Goal: Answer question/provide support: Share knowledge or assist other users

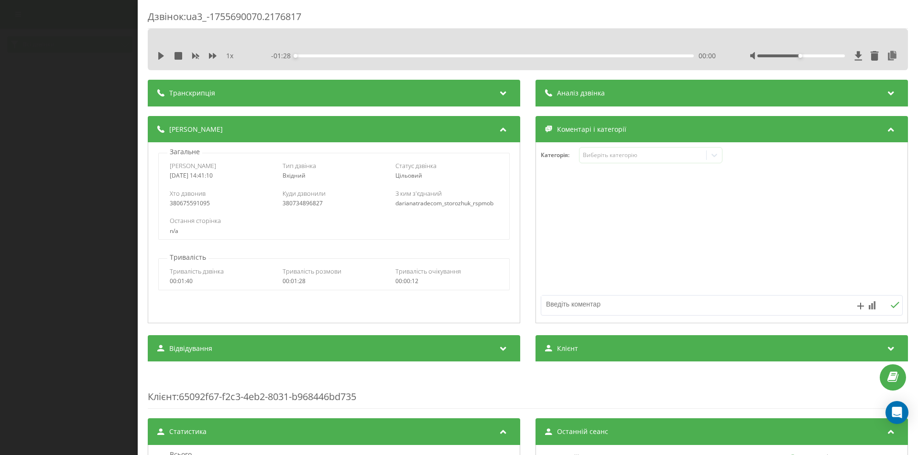
click at [594, 95] on span "Аналіз дзвінка" at bounding box center [581, 93] width 48 height 10
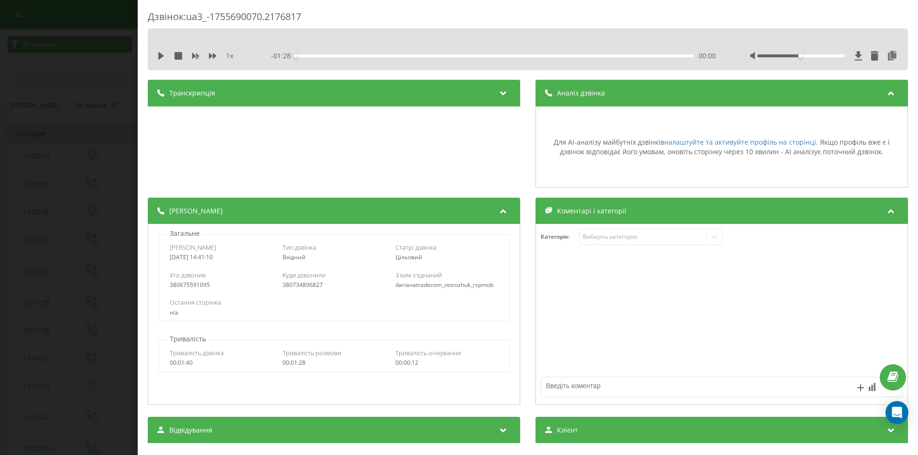
click at [68, 102] on div "Дзвінок : ua3_-1755690070.2176817 1 x - 01:28 00:00 00:00 Транскрипція Для AI-а…" at bounding box center [459, 227] width 918 height 455
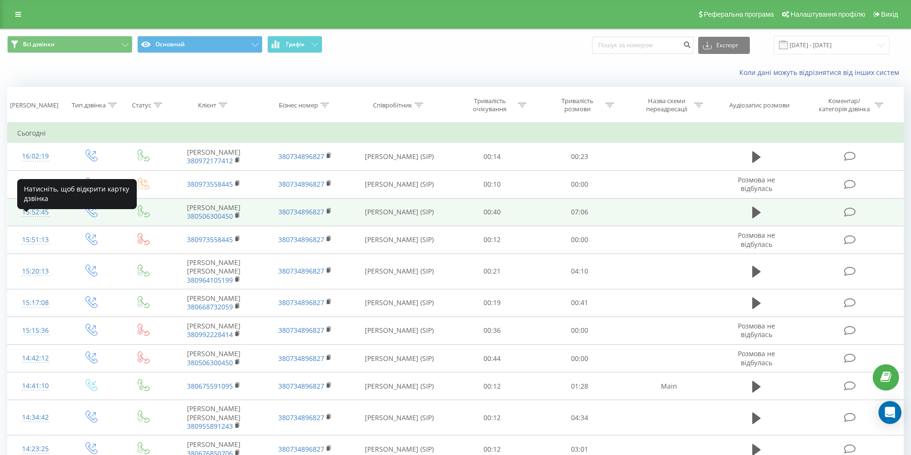
click at [41, 222] on div "15:52:45" at bounding box center [35, 212] width 37 height 19
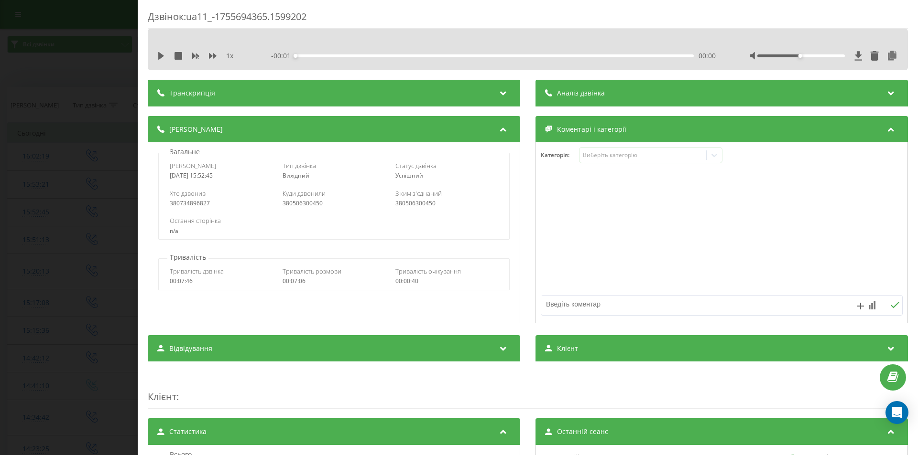
click at [576, 91] on span "Аналіз дзвінка" at bounding box center [581, 93] width 48 height 10
click at [569, 98] on span "Аналіз дзвінка" at bounding box center [581, 93] width 48 height 10
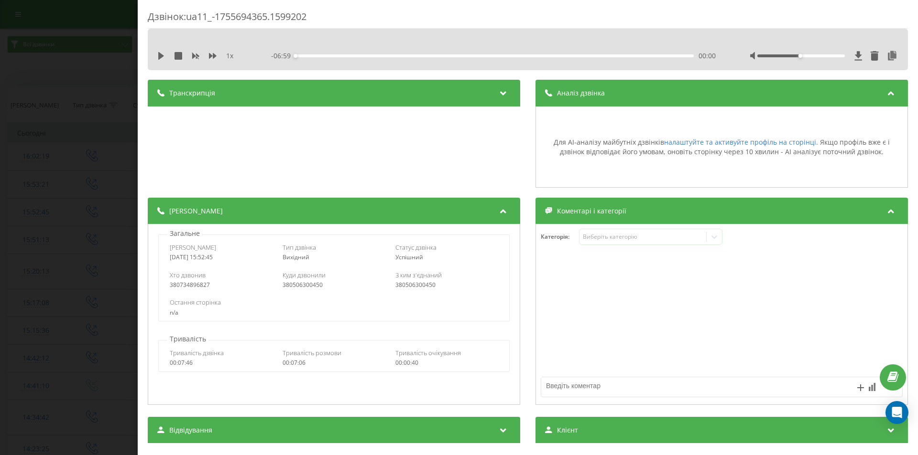
click at [471, 163] on div "Транскрипція Для AI-аналізу майбутніх дзвінків налаштуйте та активуйте профіль …" at bounding box center [334, 134] width 372 height 108
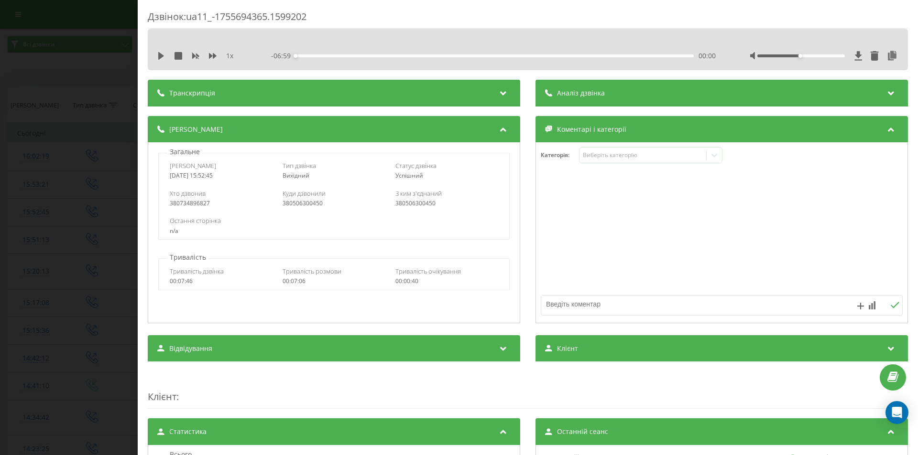
click at [628, 94] on div "Аналіз дзвінка" at bounding box center [721, 93] width 372 height 27
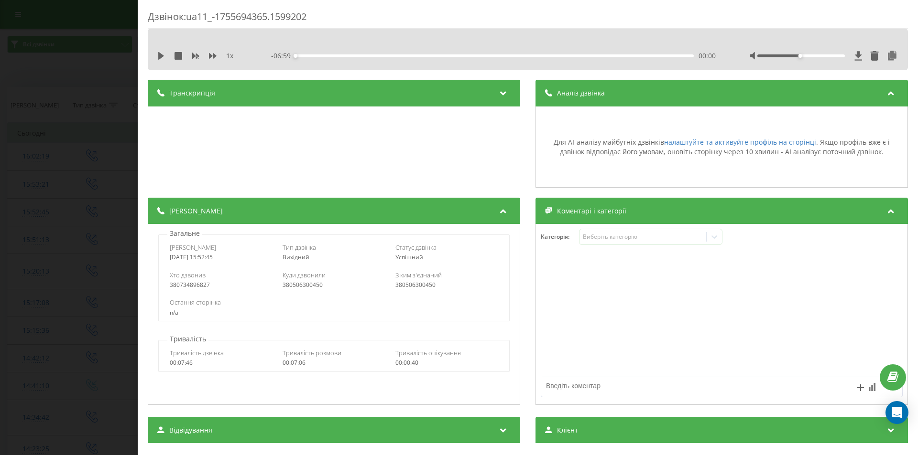
click at [725, 345] on div at bounding box center [721, 315] width 371 height 115
click at [896, 412] on icon "Open Intercom Messenger" at bounding box center [896, 413] width 11 height 12
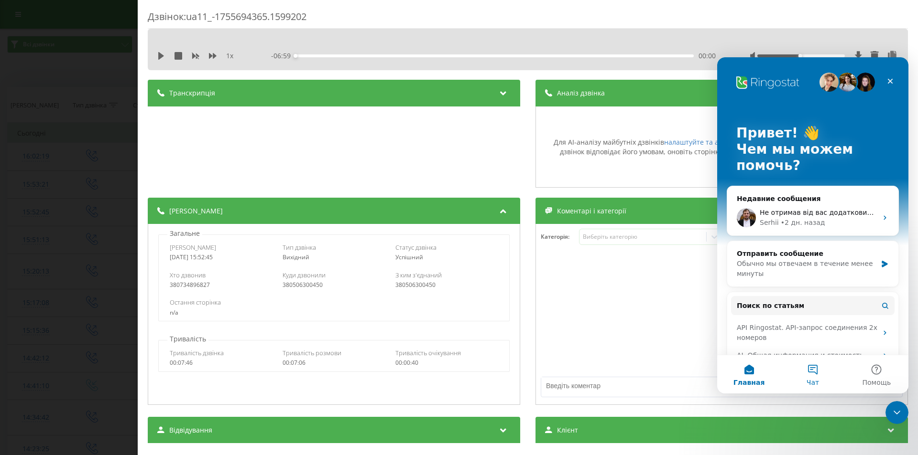
click at [813, 373] on button "Чат" at bounding box center [813, 375] width 64 height 38
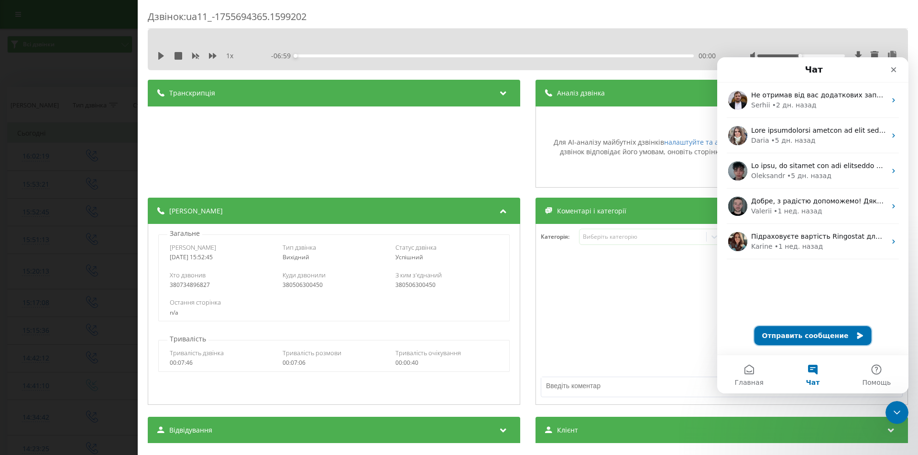
click at [799, 335] on button "Отправить сообщение" at bounding box center [812, 335] width 117 height 19
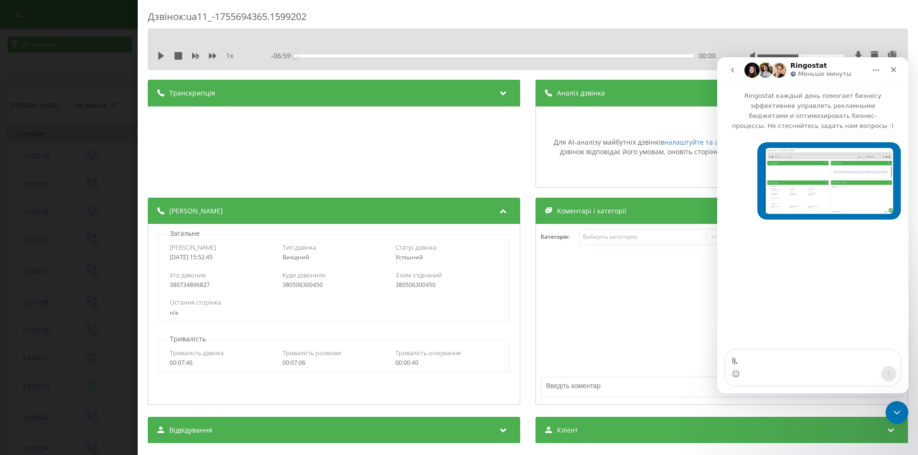
type textarea "lj,h"
type textarea "l"
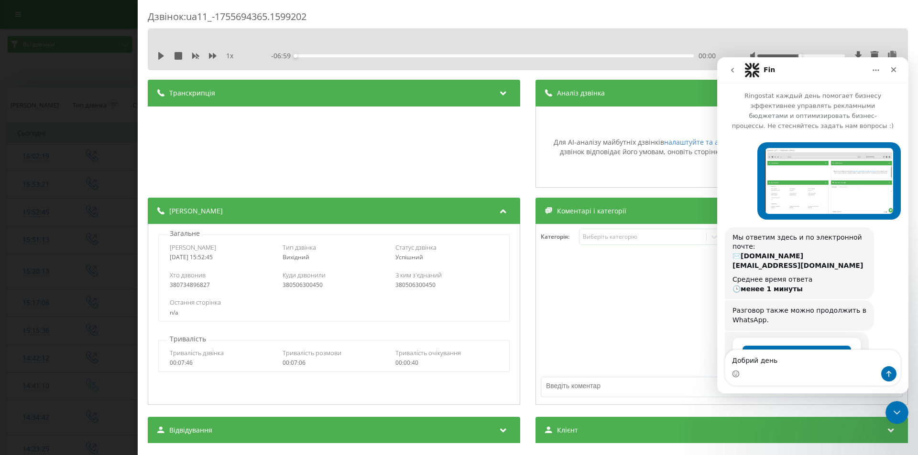
scroll to position [38, 0]
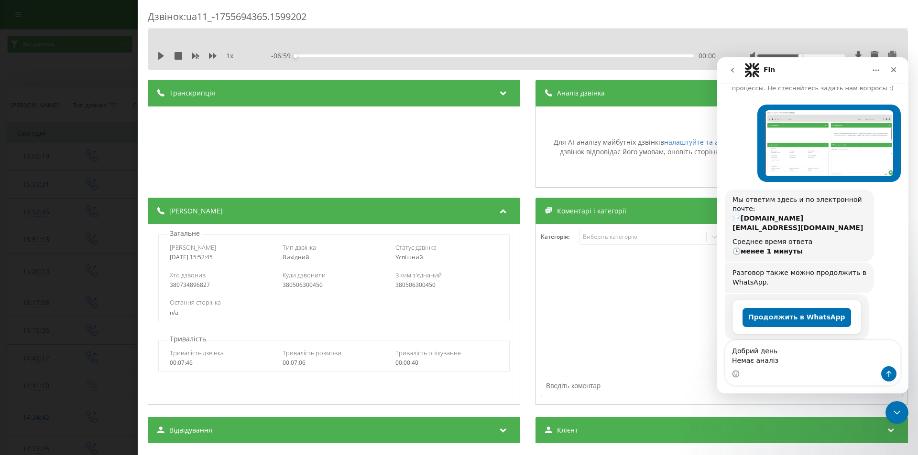
type textarea "Добрий день Немає аналізу"
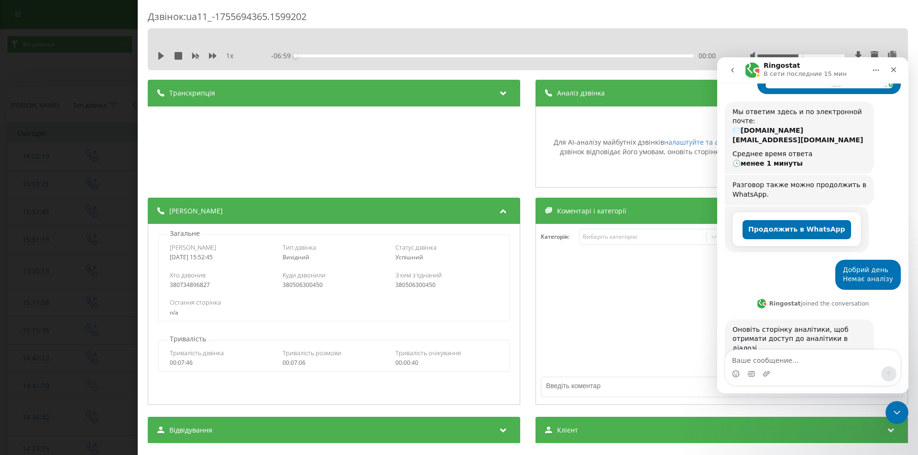
scroll to position [185, 0]
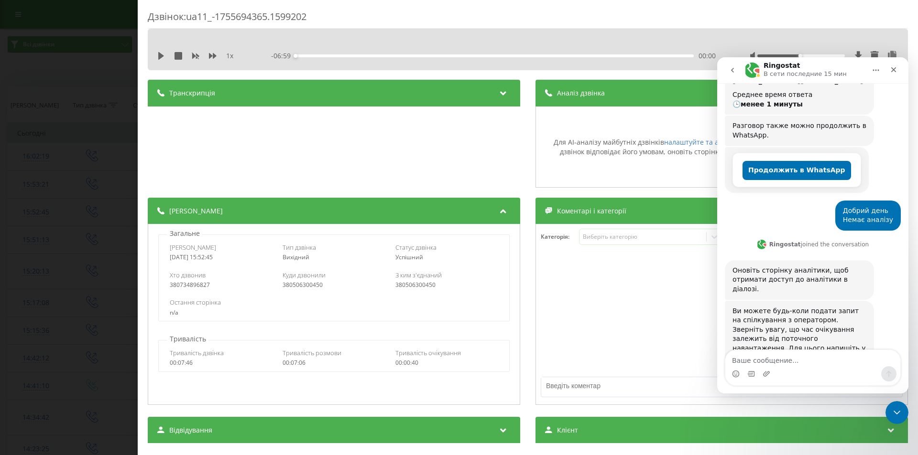
click at [611, 147] on div "Для AI-аналізу майбутніх дзвінків налаштуйте та активуйте профіль на сторінці .…" at bounding box center [722, 147] width 362 height 19
click at [891, 66] on icon "Закрыть" at bounding box center [893, 70] width 8 height 8
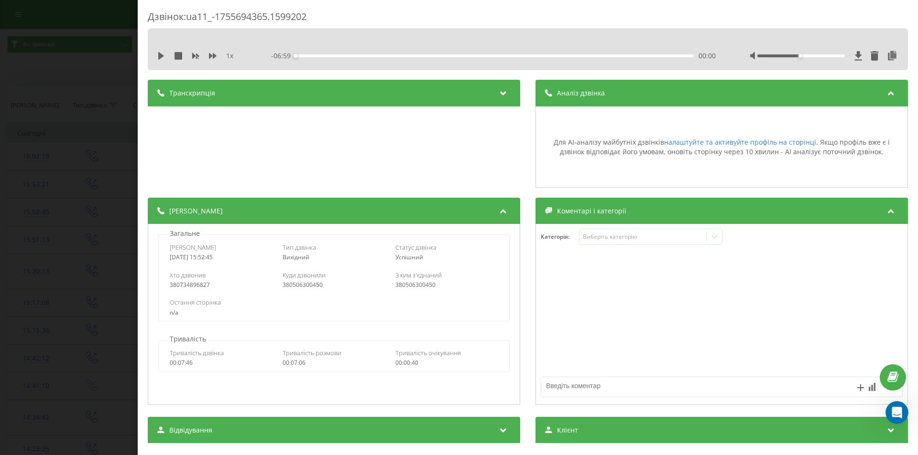
click at [748, 108] on div "Для AI-аналізу майбутніх дзвінків налаштуйте та активуйте профіль на сторінці .…" at bounding box center [721, 147] width 372 height 81
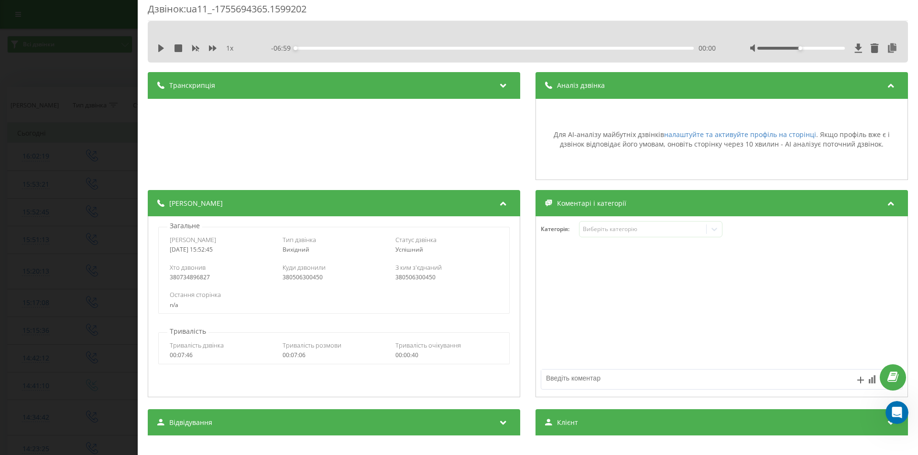
scroll to position [0, 0]
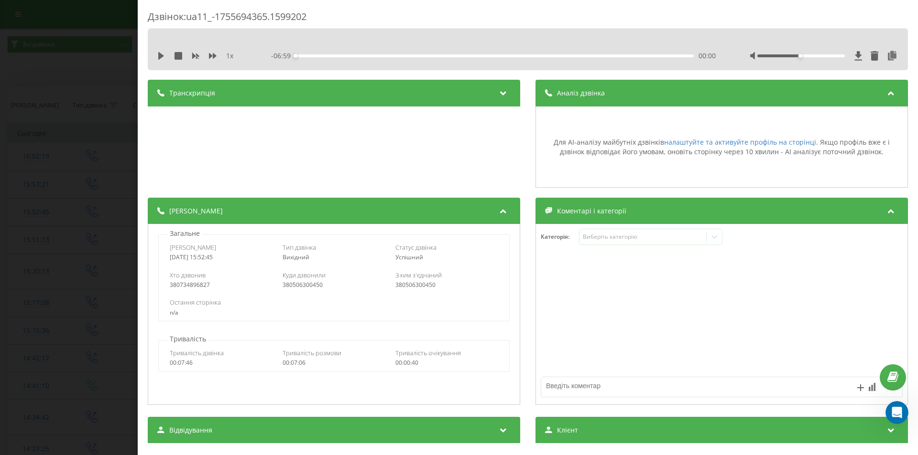
click at [629, 125] on div "Для AI-аналізу майбутніх дзвінків налаштуйте та активуйте профіль на сторінці .…" at bounding box center [722, 147] width 362 height 72
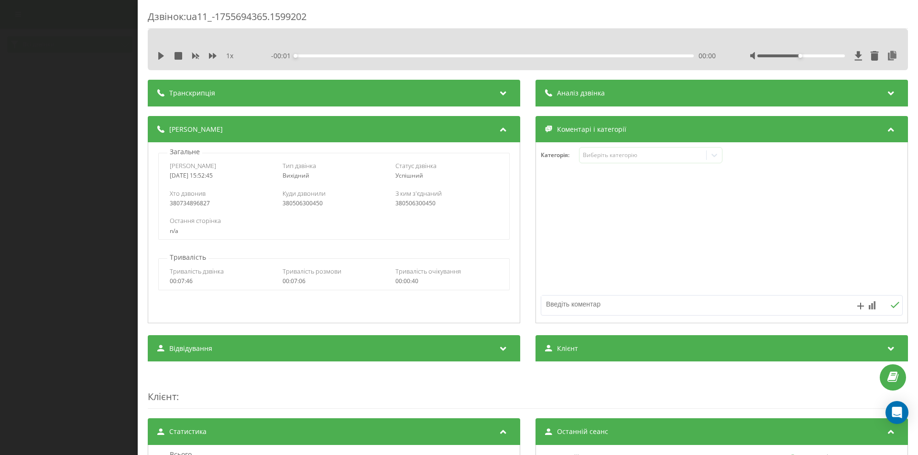
click at [576, 94] on span "Аналіз дзвінка" at bounding box center [581, 93] width 48 height 10
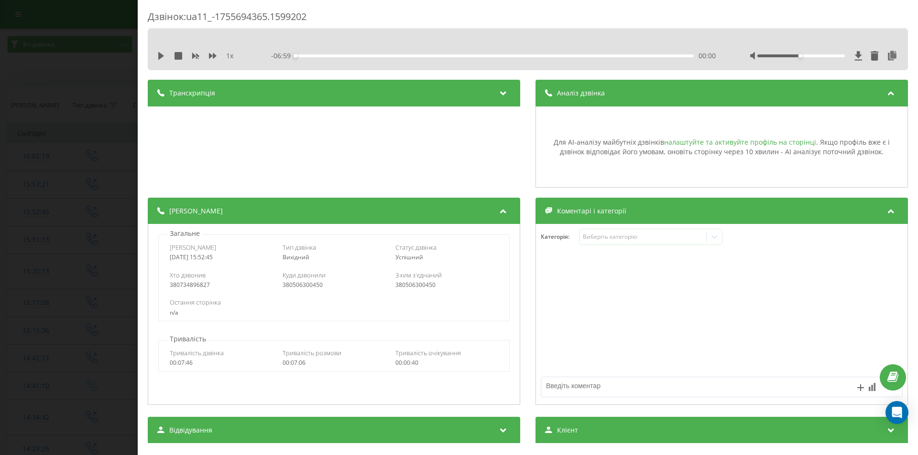
click at [679, 141] on link "налаштуйте та активуйте профіль на сторінці" at bounding box center [740, 142] width 152 height 9
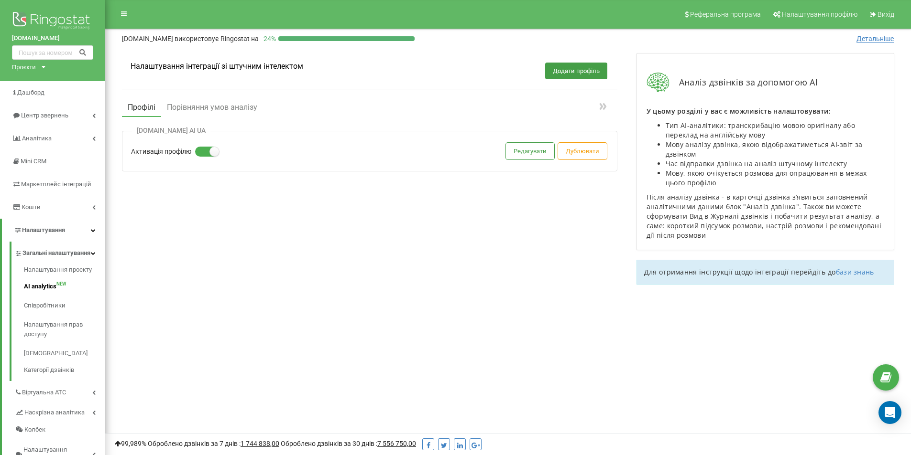
click at [239, 247] on div "Налаштування інтеграції зі штучним інтелектом Додати профіль Профілі Порівняння…" at bounding box center [507, 173] width 791 height 260
click at [46, 141] on span "Аналiтика" at bounding box center [36, 138] width 29 height 7
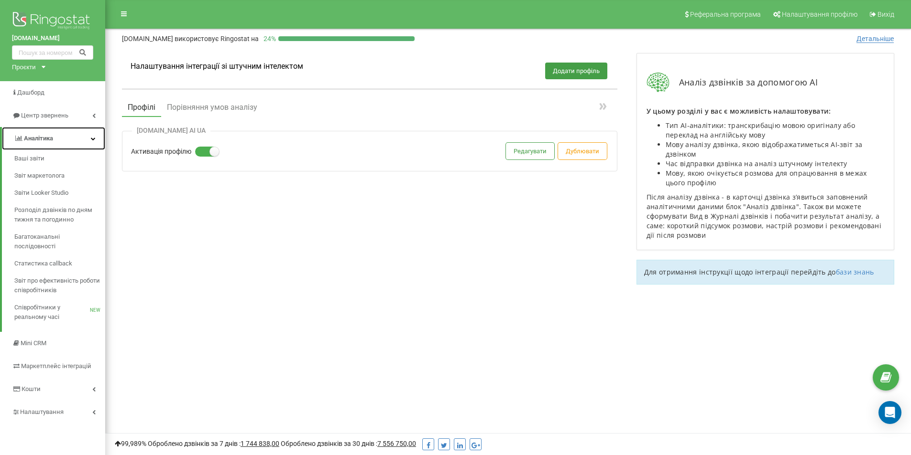
click at [38, 137] on span "Аналiтика" at bounding box center [38, 138] width 29 height 7
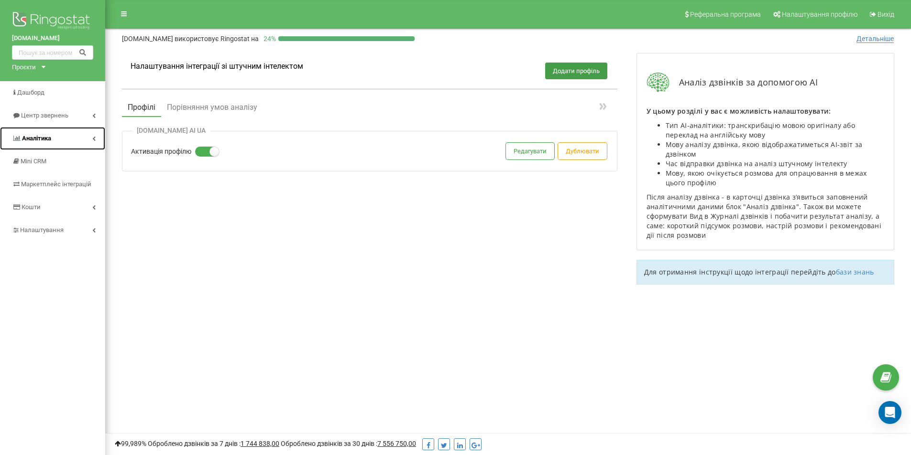
click at [38, 137] on span "Аналiтика" at bounding box center [36, 138] width 29 height 7
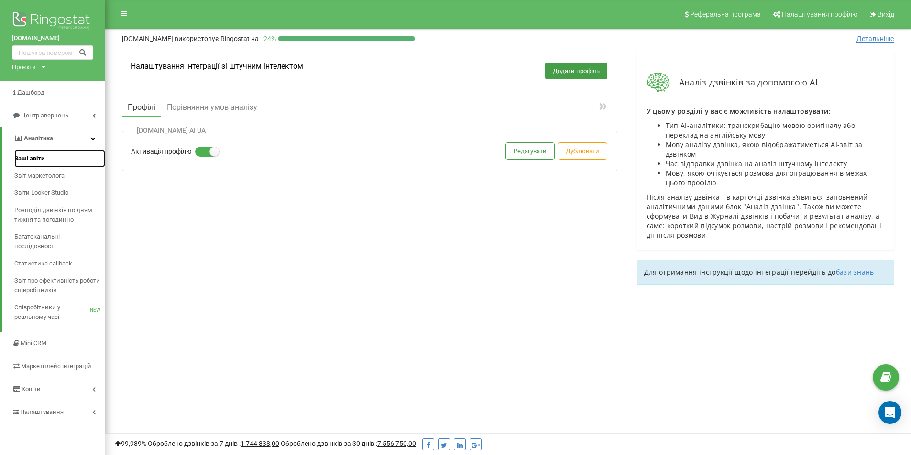
click at [33, 152] on link "Ваші звіти" at bounding box center [59, 158] width 91 height 17
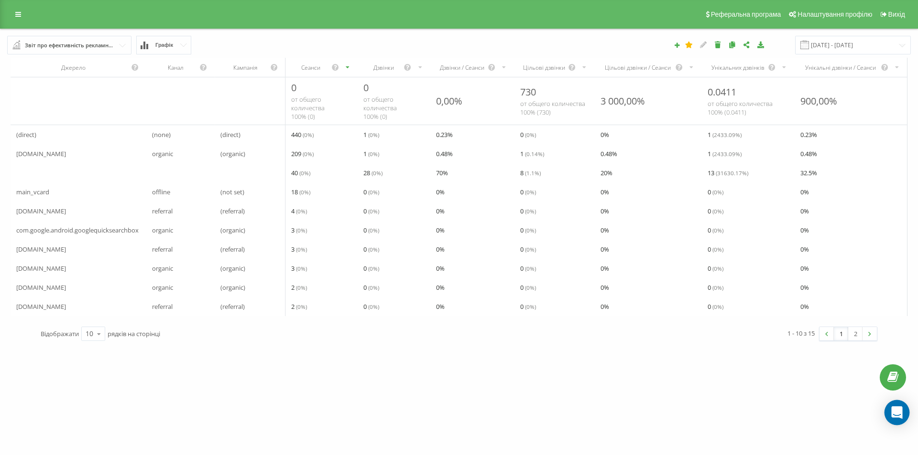
drag, startPoint x: 897, startPoint y: 415, endPoint x: 893, endPoint y: 412, distance: 5.1
click at [897, 415] on icon "Open Intercom Messenger" at bounding box center [896, 413] width 12 height 12
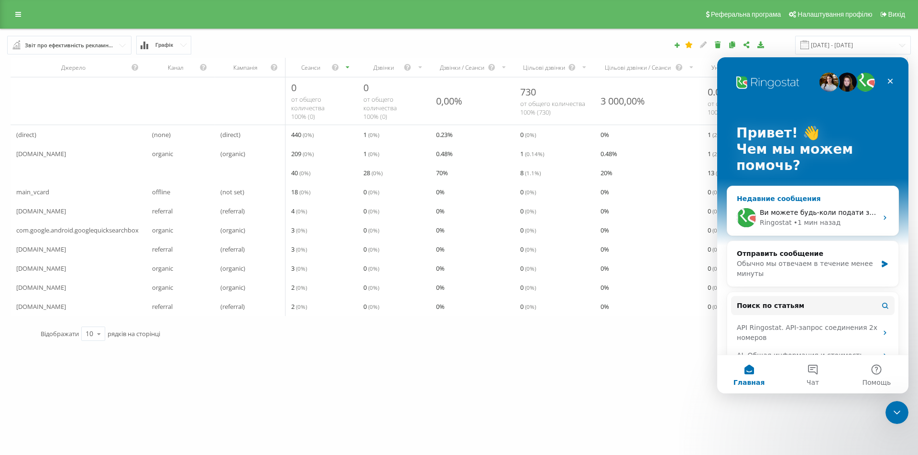
click at [806, 222] on div "• 1 мин назад" at bounding box center [816, 223] width 47 height 10
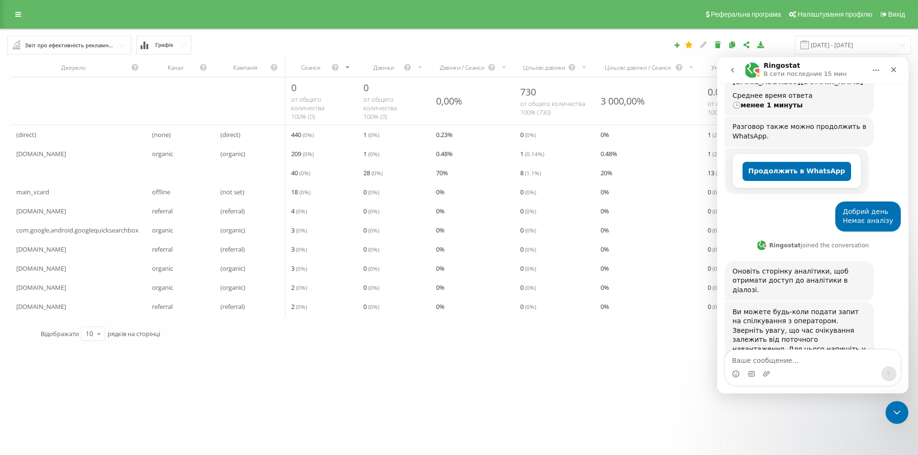
scroll to position [185, 0]
click at [785, 368] on div "Мессенджер Intercom" at bounding box center [812, 374] width 175 height 15
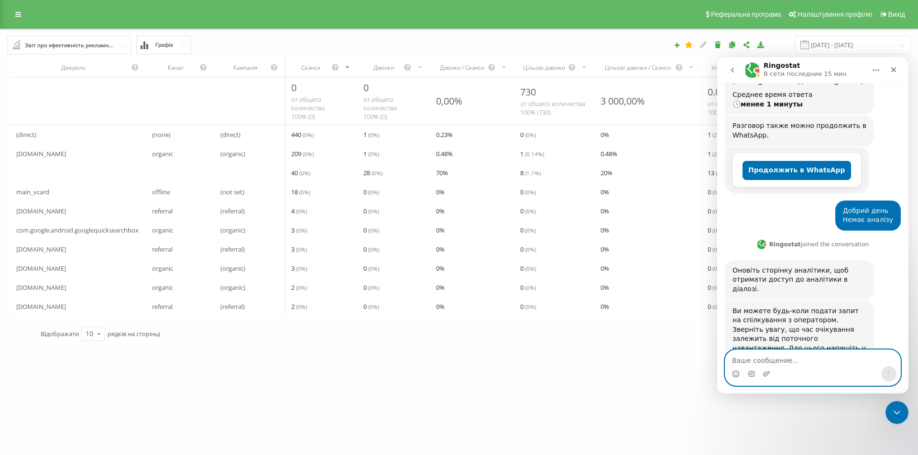
click at [790, 355] on textarea "Ваше сообщение..." at bounding box center [812, 358] width 175 height 16
type textarea "Яку сторінку аналітики?"
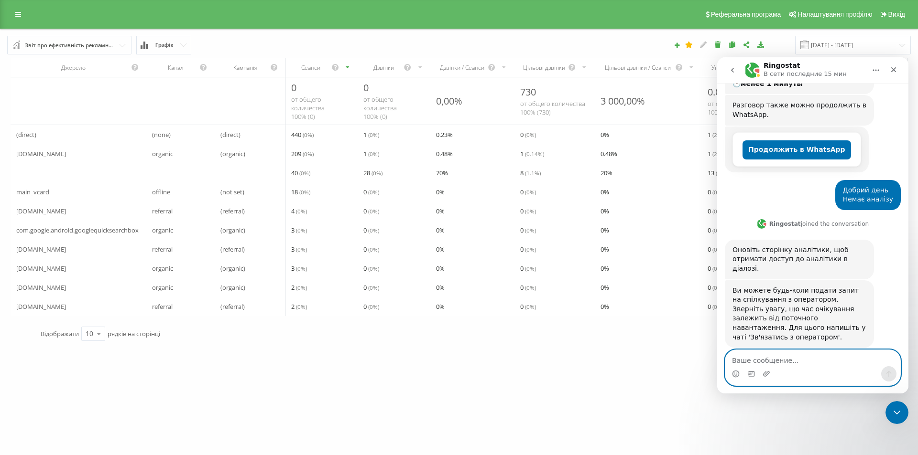
scroll to position [214, 0]
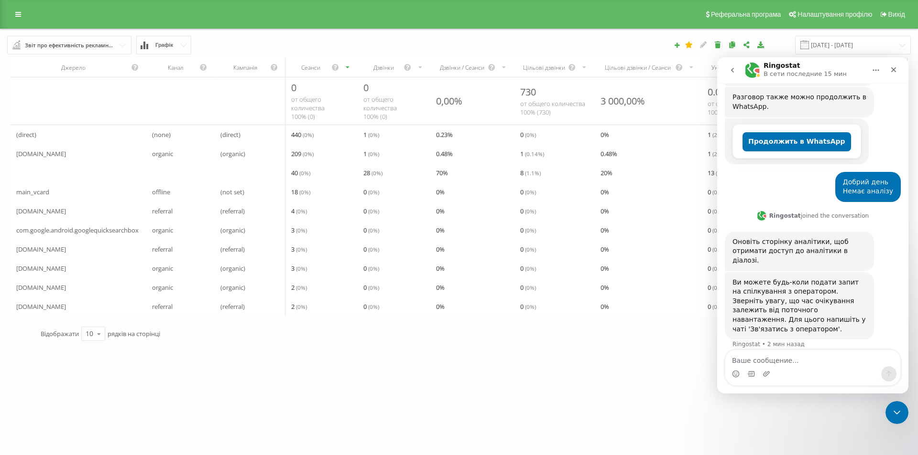
click at [737, 70] on button "go back" at bounding box center [732, 70] width 18 height 18
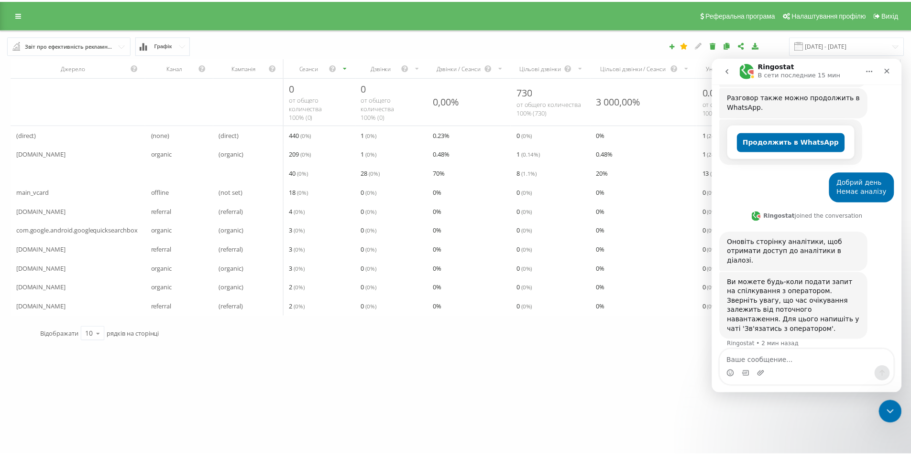
scroll to position [0, 0]
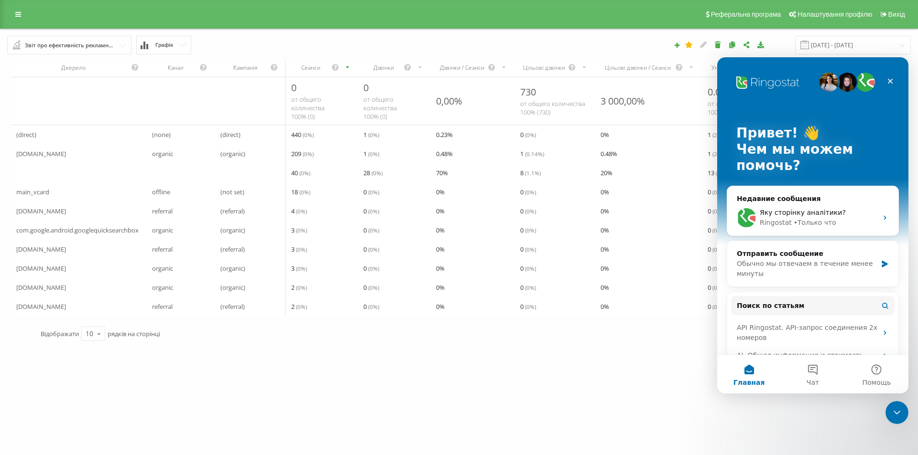
drag, startPoint x: 296, startPoint y: 306, endPoint x: 282, endPoint y: 249, distance: 58.9
click at [294, 305] on span "2 ( 0 %)" at bounding box center [299, 306] width 16 height 11
click at [22, 15] on link at bounding box center [18, 14] width 17 height 13
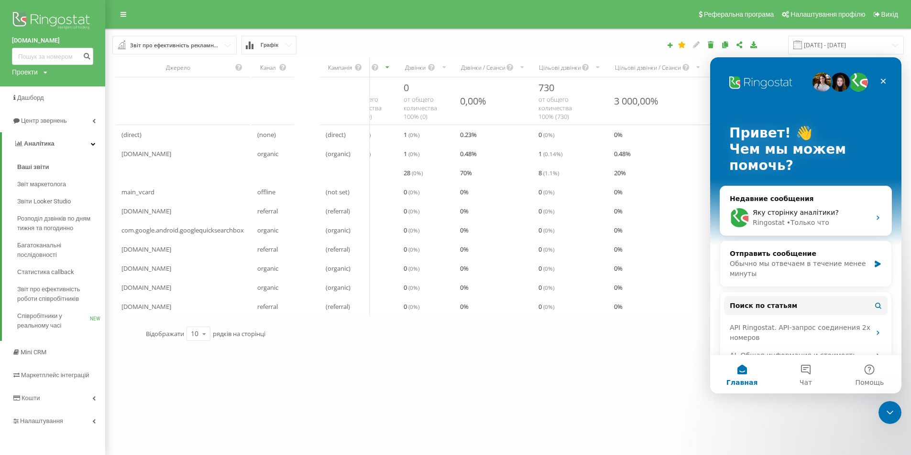
click at [43, 73] on div "Проекти [DOMAIN_NAME]" at bounding box center [29, 72] width 35 height 10
click at [36, 94] on span "Дашборд" at bounding box center [28, 98] width 33 height 10
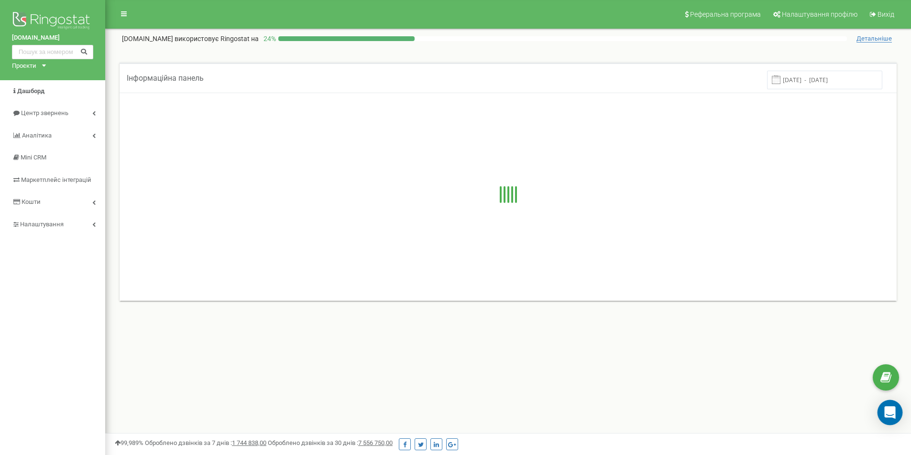
click at [886, 412] on icon "Open Intercom Messenger" at bounding box center [889, 413] width 11 height 12
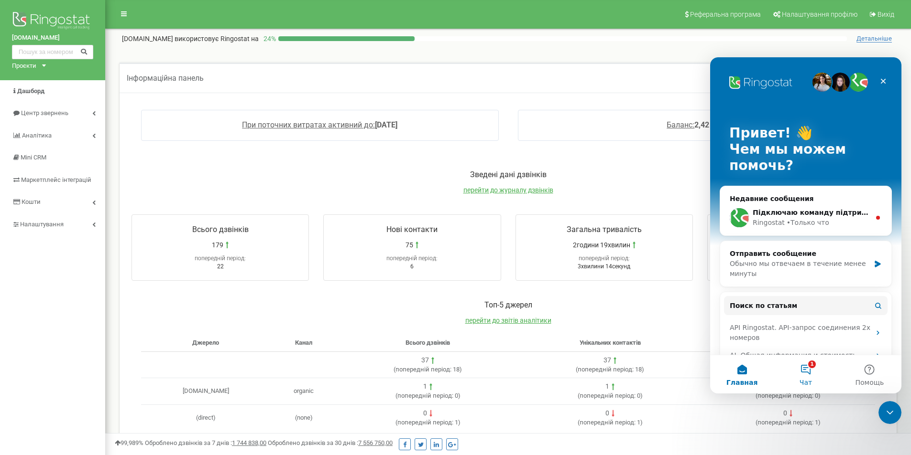
click at [807, 372] on button "1 Чат" at bounding box center [805, 375] width 64 height 38
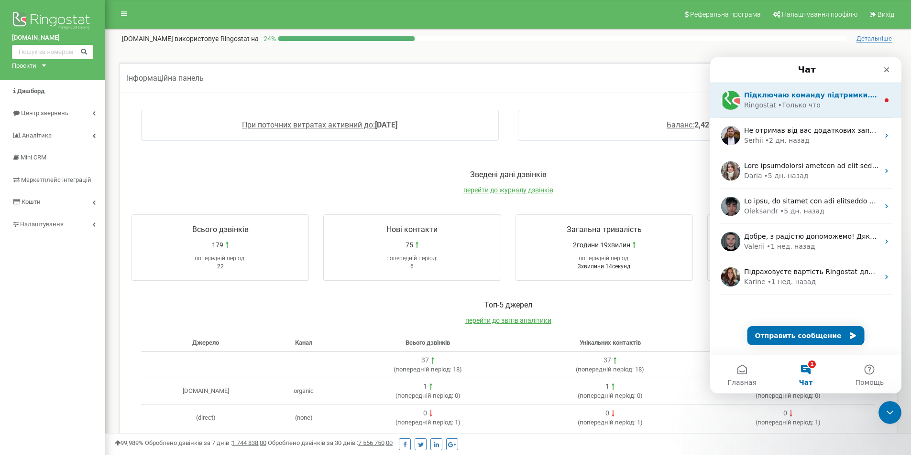
click at [793, 108] on div "• Только что" at bounding box center [799, 105] width 43 height 10
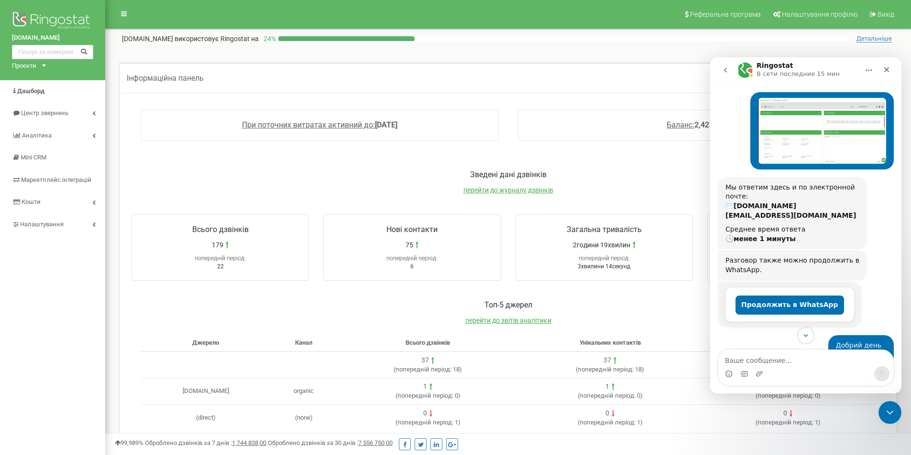
scroll to position [261, 0]
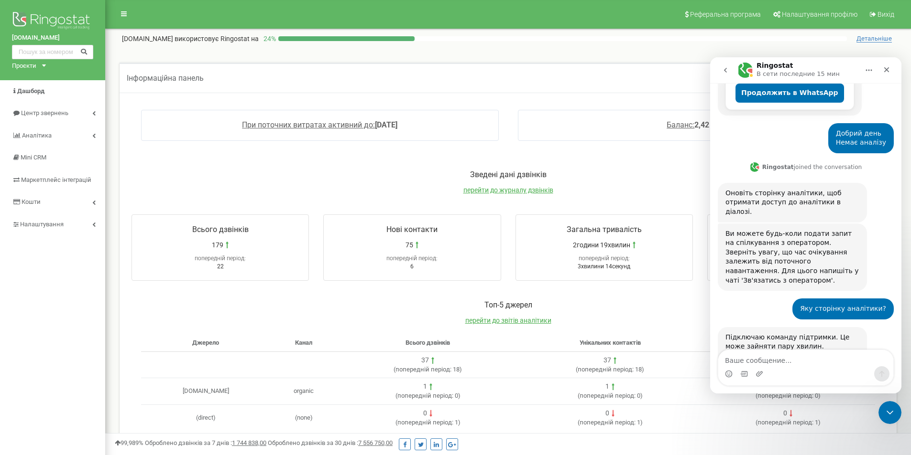
click at [425, 182] on div "Зведені дані дзвінків перейти до журналу дзвінків" at bounding box center [508, 187] width 772 height 35
click at [499, 318] on span "перейти до звітів аналітики" at bounding box center [508, 321] width 86 height 8
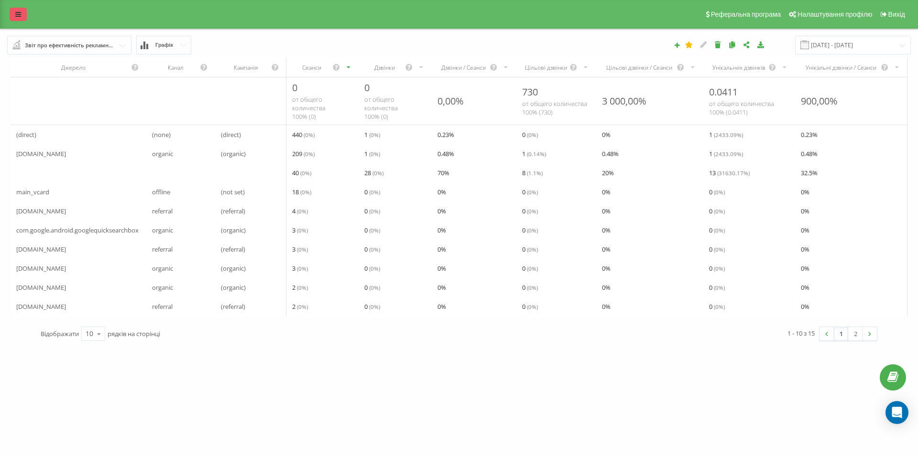
click at [18, 16] on icon at bounding box center [18, 14] width 6 height 7
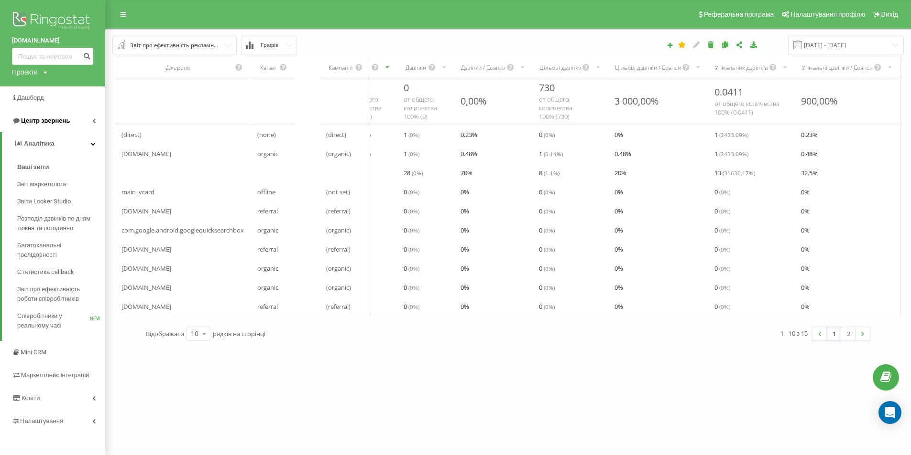
click at [41, 117] on span "Центр звернень" at bounding box center [41, 121] width 58 height 10
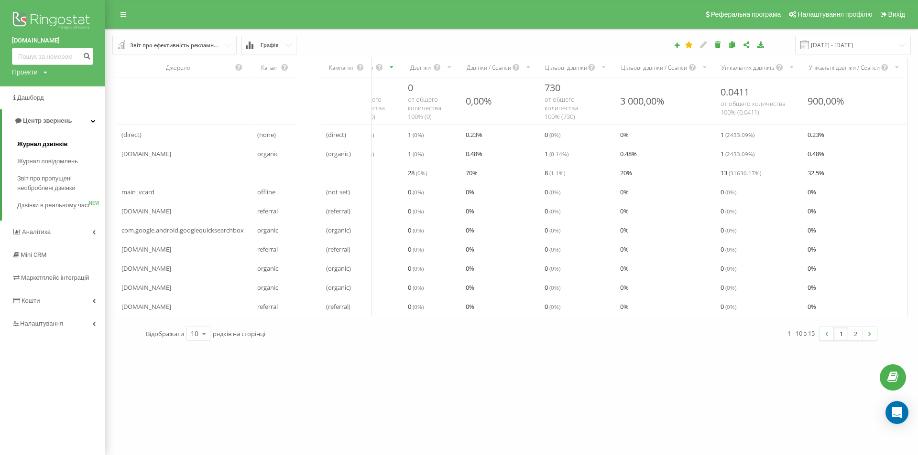
click at [43, 138] on link "Журнал дзвінків" at bounding box center [61, 144] width 88 height 17
click at [49, 144] on span "Журнал дзвінків" at bounding box center [42, 145] width 51 height 10
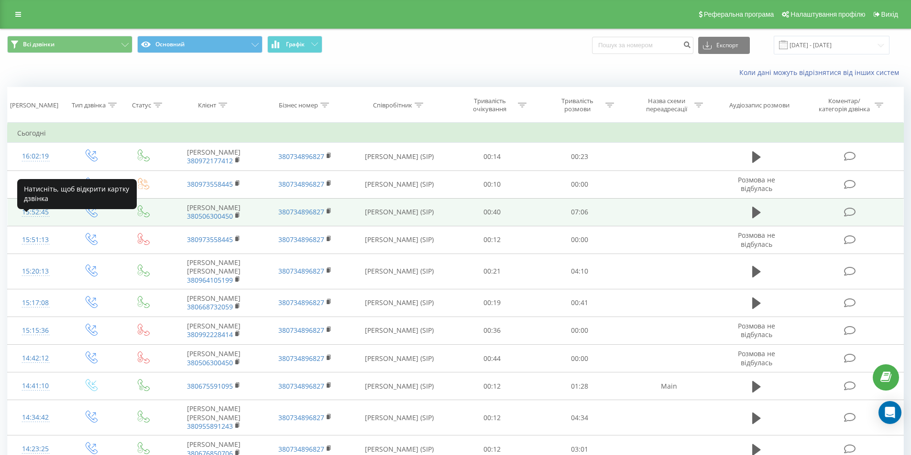
click at [38, 222] on div "15:52:45" at bounding box center [35, 212] width 37 height 19
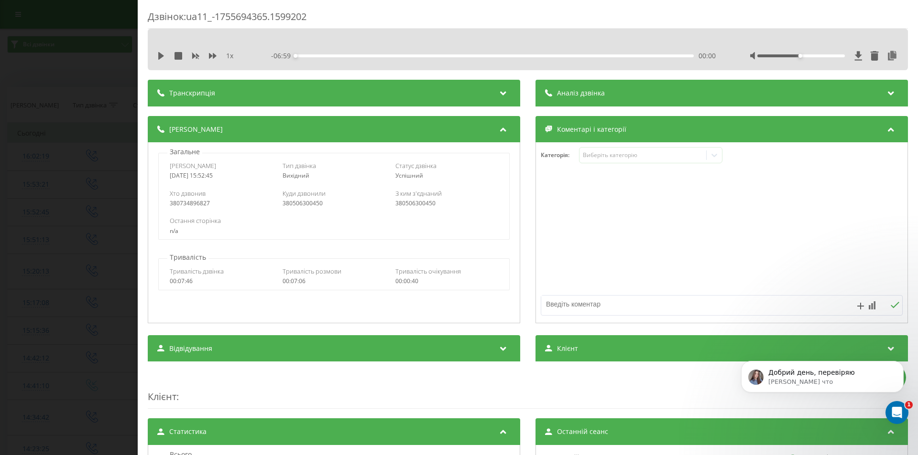
click at [605, 94] on div "Аналіз дзвінка" at bounding box center [721, 93] width 372 height 27
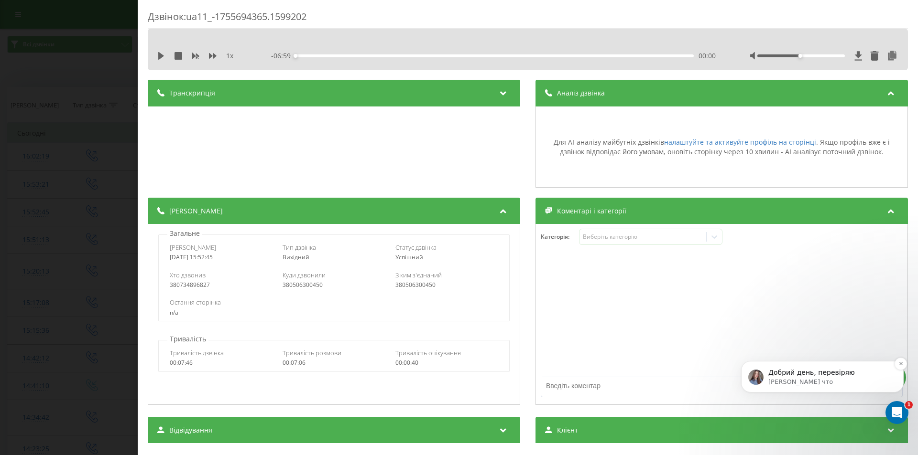
click at [786, 369] on p "Добрий день, перевіряю" at bounding box center [829, 374] width 123 height 10
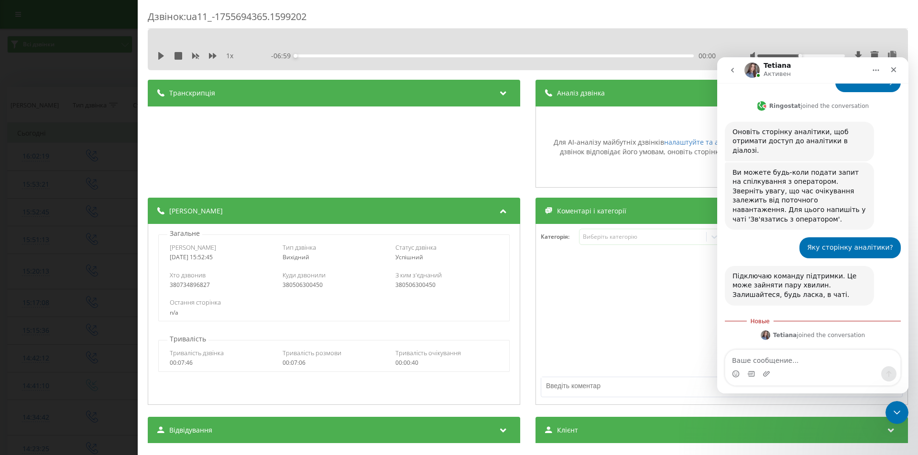
scroll to position [327, 0]
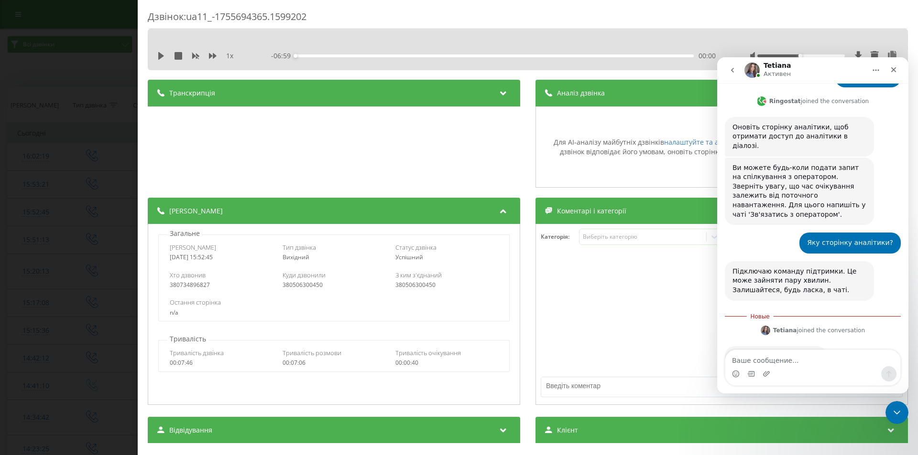
click at [768, 326] on img "Tetiana говорит…" at bounding box center [765, 331] width 10 height 10
click at [522, 180] on div "Транскрипція Для AI-аналізу майбутніх дзвінків налаштуйте та активуйте профіль …" at bounding box center [528, 134] width 760 height 108
click at [890, 71] on icon "Закрыть" at bounding box center [893, 70] width 8 height 8
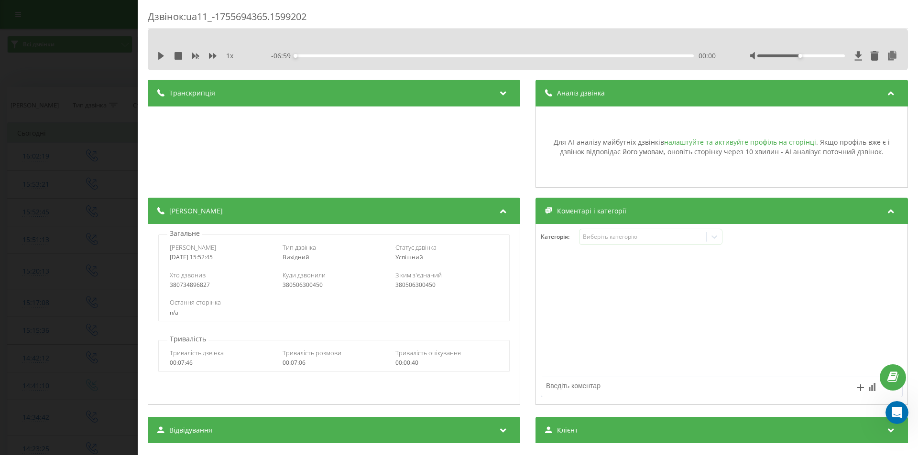
scroll to position [0, 0]
click at [96, 116] on div "Дзвінок : ua11_-1755694365.1599202 1 x - 06:59 00:00 00:00 Транскрипція Для AI-…" at bounding box center [459, 227] width 918 height 455
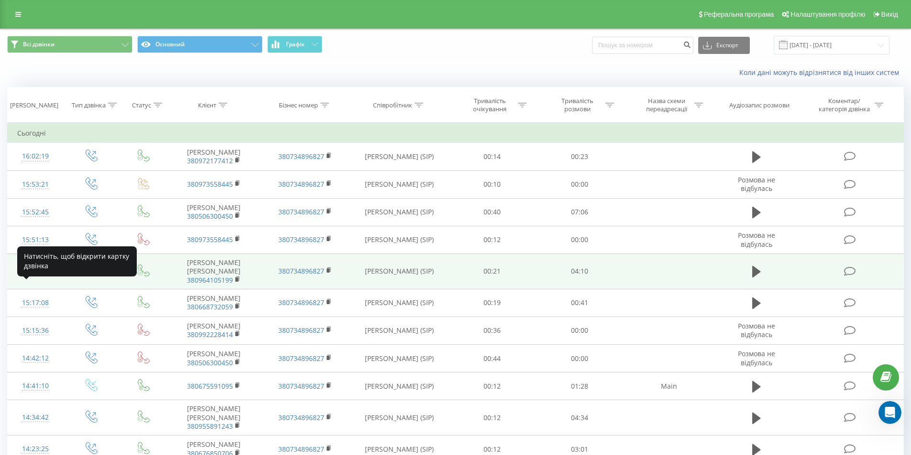
click at [34, 281] on div "15:20:13" at bounding box center [35, 271] width 37 height 19
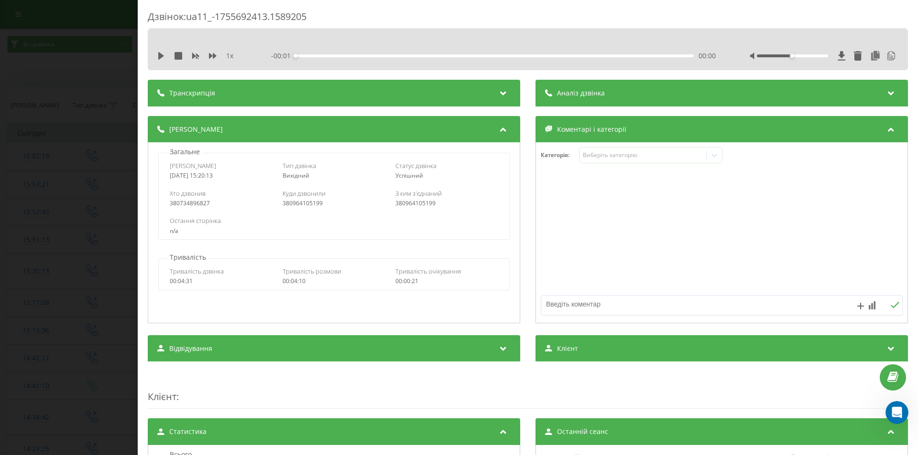
click at [575, 89] on span "Аналіз дзвінка" at bounding box center [581, 93] width 48 height 10
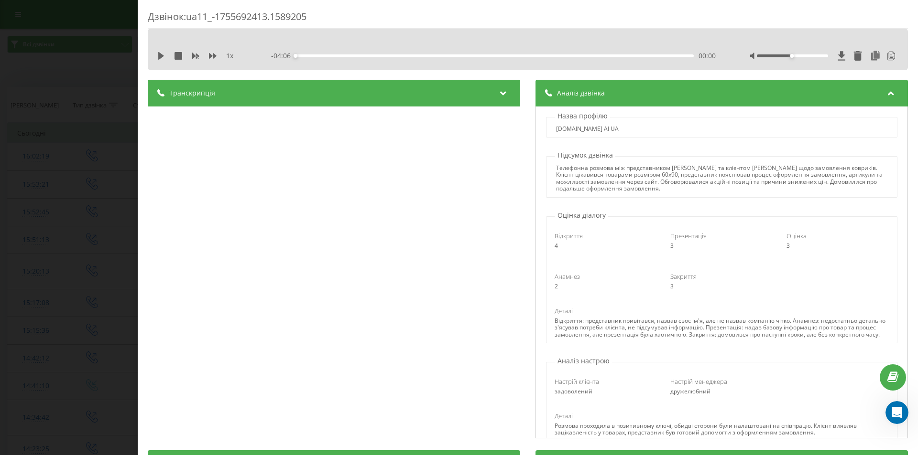
click at [98, 80] on div "Дзвінок : ua11_-1755692413.1589205 1 x - 04:06 00:00 00:00 Транскрипція 00:00 А…" at bounding box center [459, 227] width 918 height 455
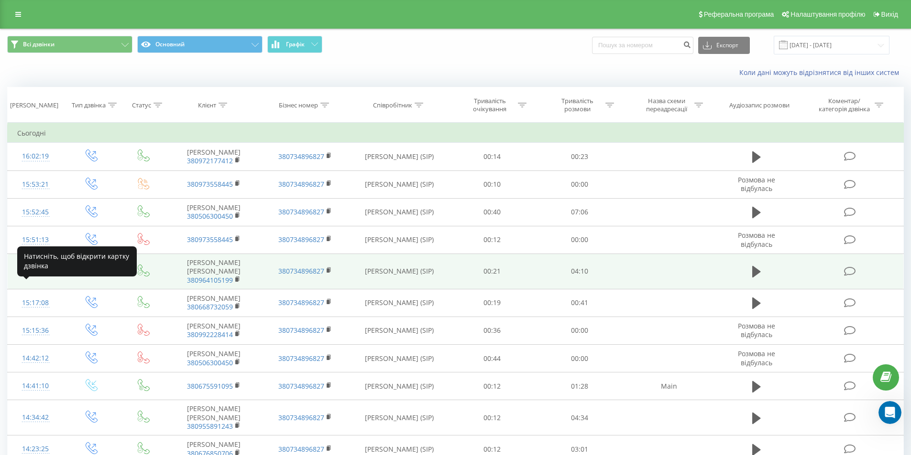
click at [41, 281] on div "15:20:13" at bounding box center [35, 271] width 37 height 19
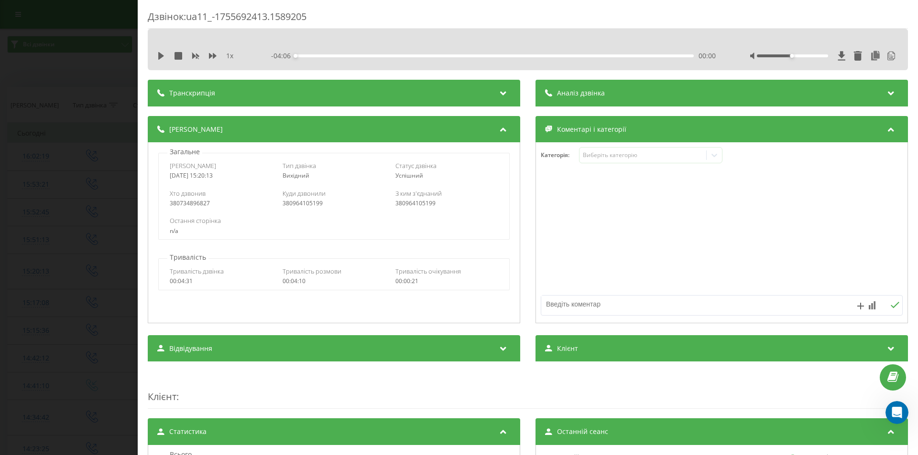
click at [582, 94] on span "Аналіз дзвінка" at bounding box center [581, 93] width 48 height 10
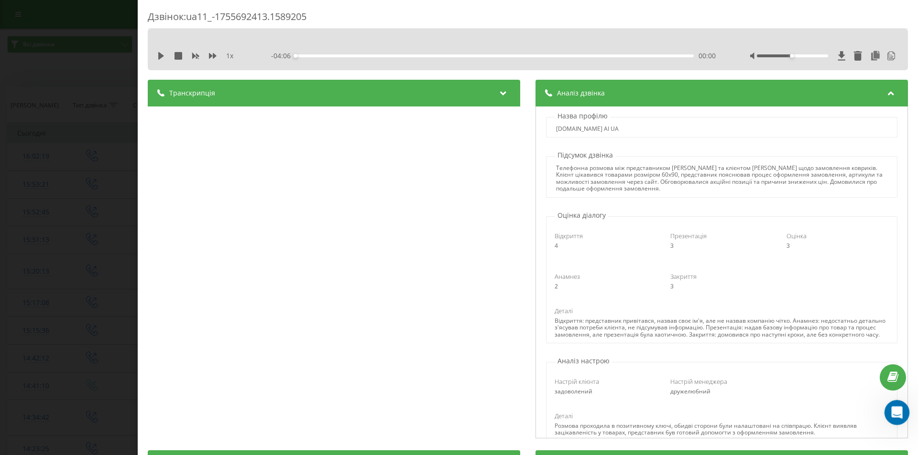
click at [892, 417] on div "Открыть службу сообщений Intercom" at bounding box center [895, 412] width 32 height 32
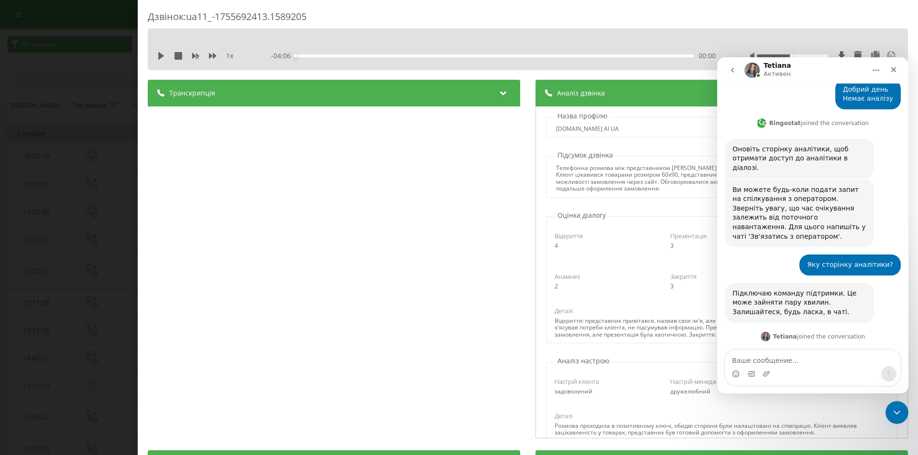
scroll to position [311, 0]
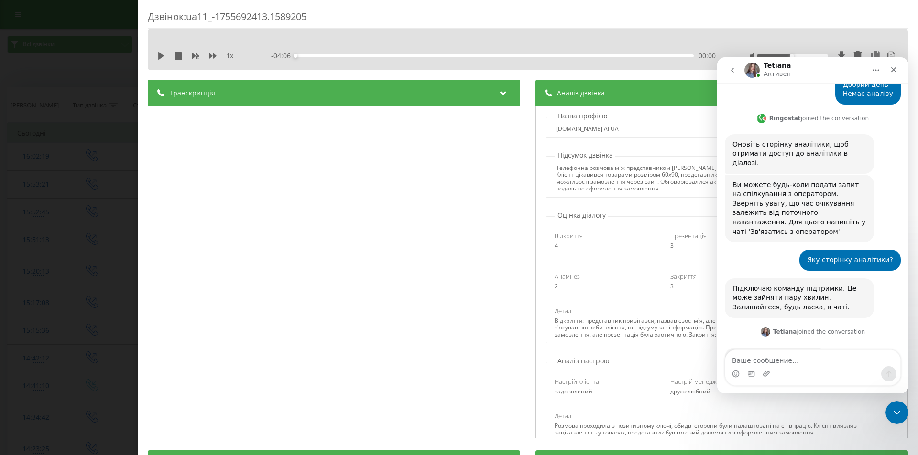
click at [777, 363] on textarea "Ваше сообщение..." at bounding box center [812, 358] width 175 height 16
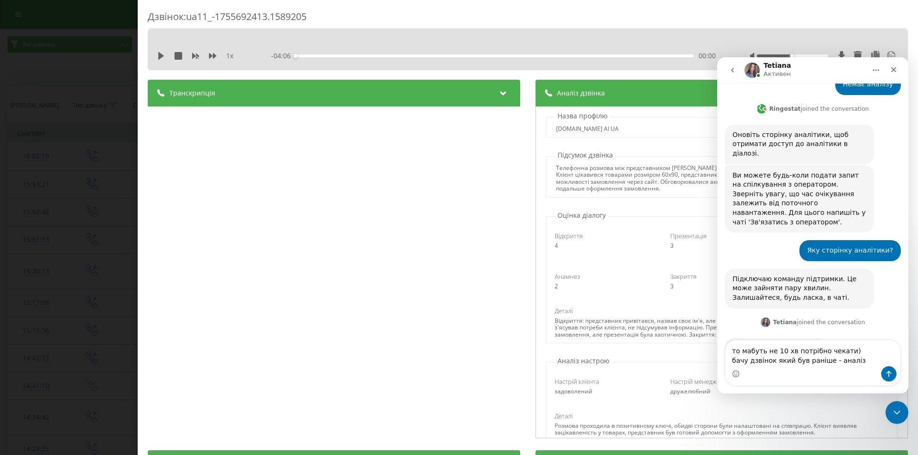
type textarea "то мабуть не 10 хв потрібно чекати) бачу дзвінок який був раніше - аналіз є"
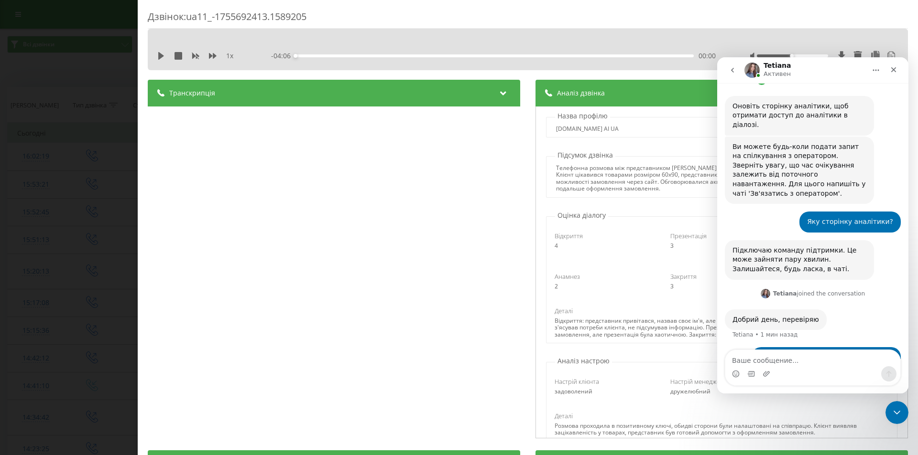
click at [608, 256] on div "Відкриття 4 Презентація 3 Оцінка 3" at bounding box center [721, 241] width 347 height 32
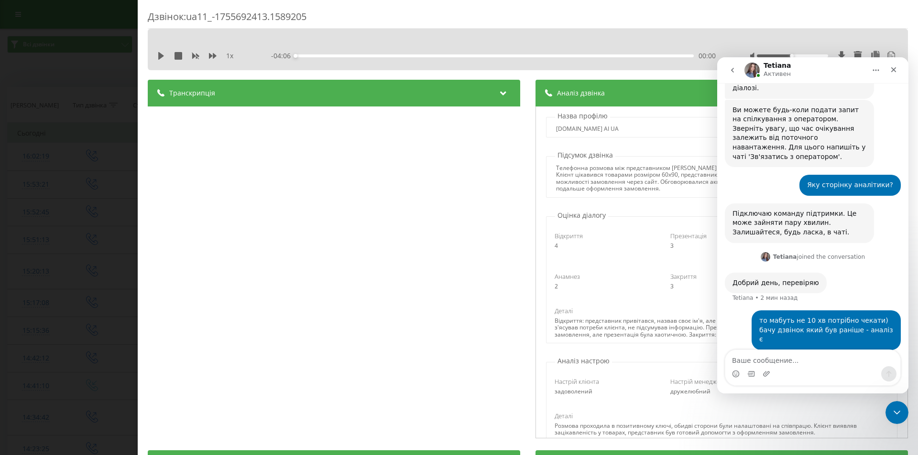
click at [607, 256] on div "Відкриття 4 Презентація 3 Оцінка 3" at bounding box center [721, 241] width 347 height 32
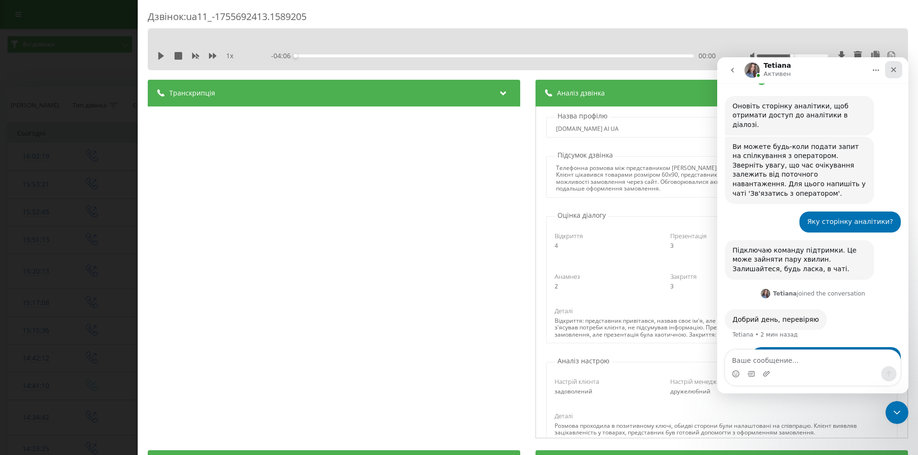
click at [892, 71] on icon "Закрыть" at bounding box center [893, 69] width 5 height 5
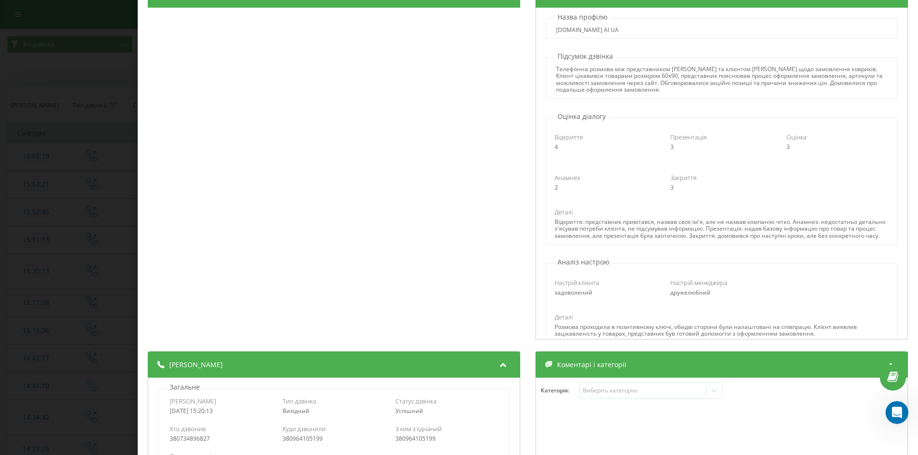
scroll to position [96, 0]
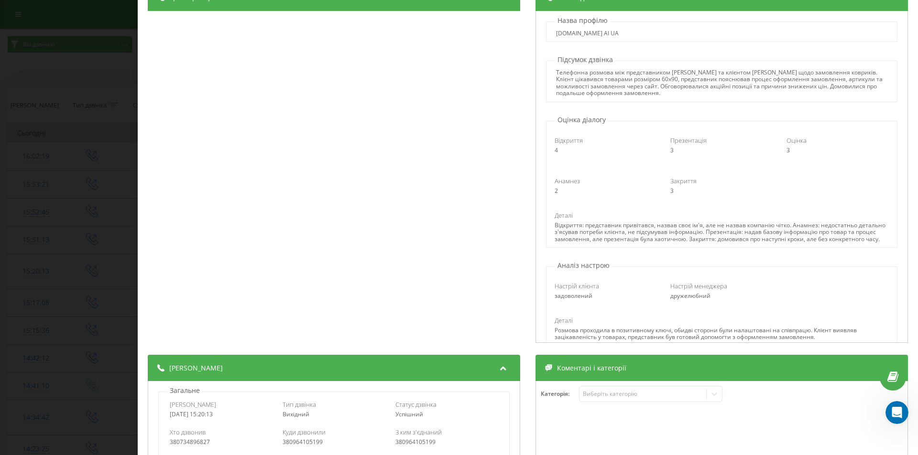
click at [607, 92] on div "Телефонна розмова між представником [PERSON_NAME] та клієнтом [PERSON_NAME] щод…" at bounding box center [721, 83] width 331 height 28
click at [559, 144] on span "Відкриття" at bounding box center [568, 140] width 28 height 9
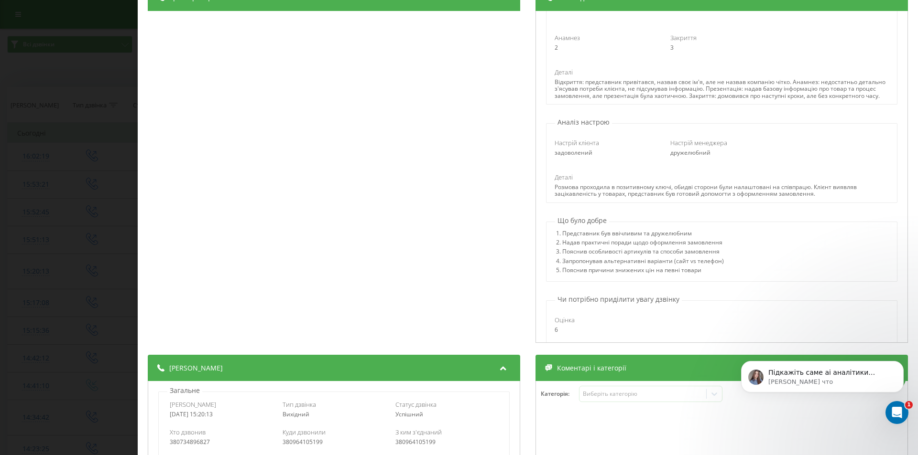
scroll to position [387, 0]
click at [794, 376] on p "Підкажіть саме аі аналітики немає, правильно розумію?" at bounding box center [829, 374] width 123 height 10
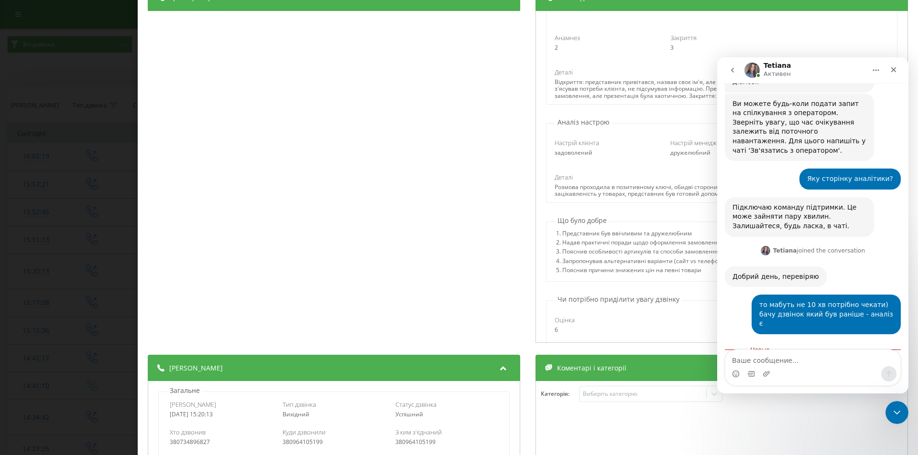
scroll to position [403, 0]
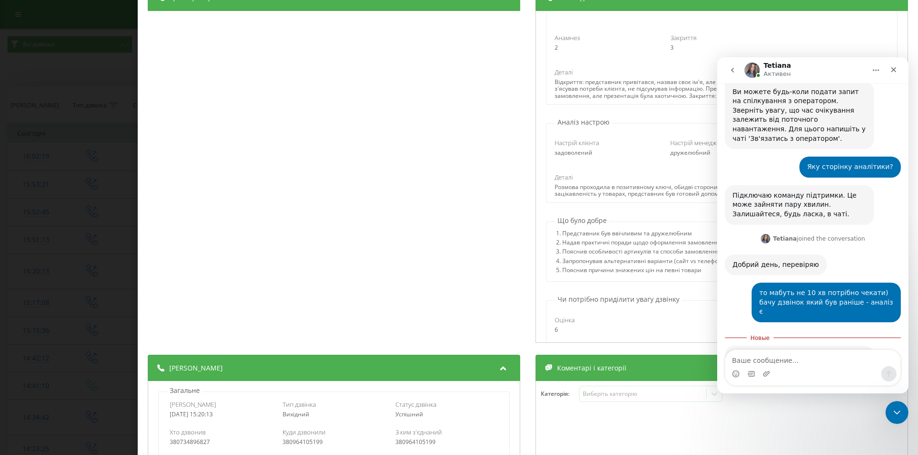
drag, startPoint x: 784, startPoint y: 362, endPoint x: 789, endPoint y: 351, distance: 12.4
click at [784, 360] on textarea "Ваше сообщение..." at bounding box center [812, 358] width 175 height 16
type textarea "так"
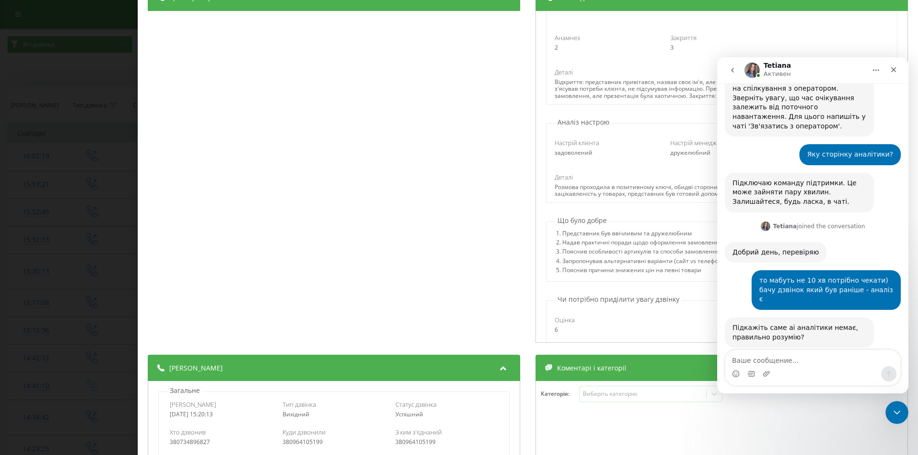
click at [611, 249] on div "2. Надав практичні поради щодо оформлення замовлення" at bounding box center [640, 243] width 168 height 9
drag, startPoint x: 1607, startPoint y: 129, endPoint x: 892, endPoint y: 70, distance: 717.5
click at [892, 70] on icon "Закрыть" at bounding box center [893, 70] width 8 height 8
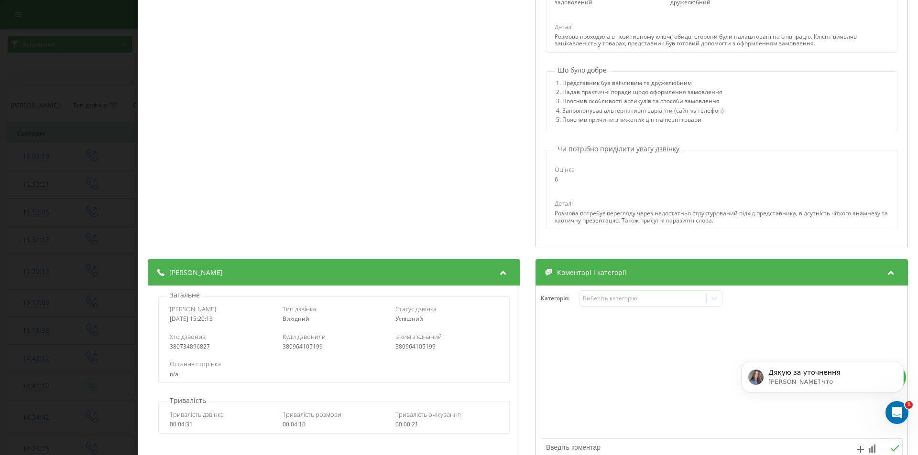
scroll to position [444, 0]
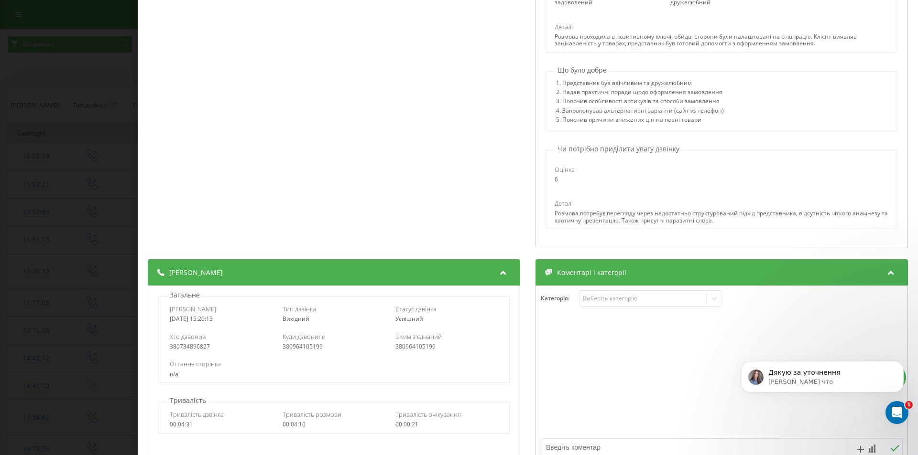
click at [97, 287] on div "Дзвінок : ua11_-1755692413.1589205 1 x - 04:06 00:00 00:00 Транскрипція 00:00 А…" at bounding box center [459, 227] width 918 height 455
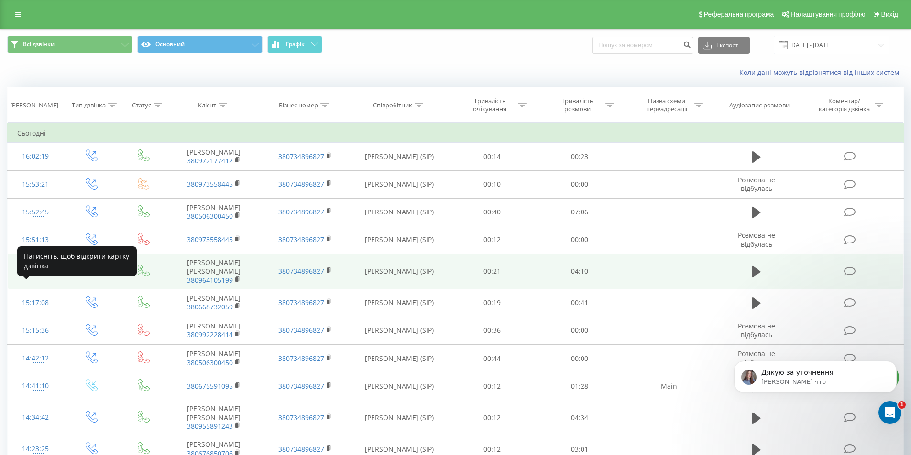
click at [43, 281] on div "15:20:13" at bounding box center [35, 271] width 37 height 19
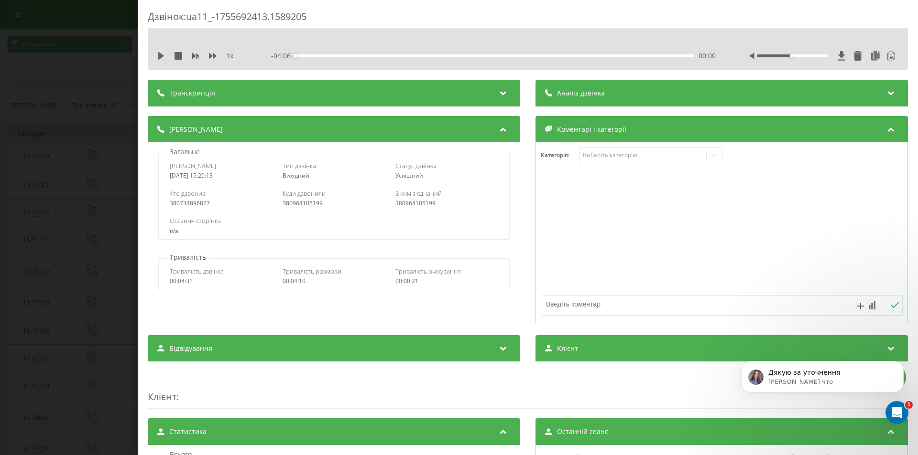
click at [573, 96] on span "Аналіз дзвінка" at bounding box center [581, 93] width 48 height 10
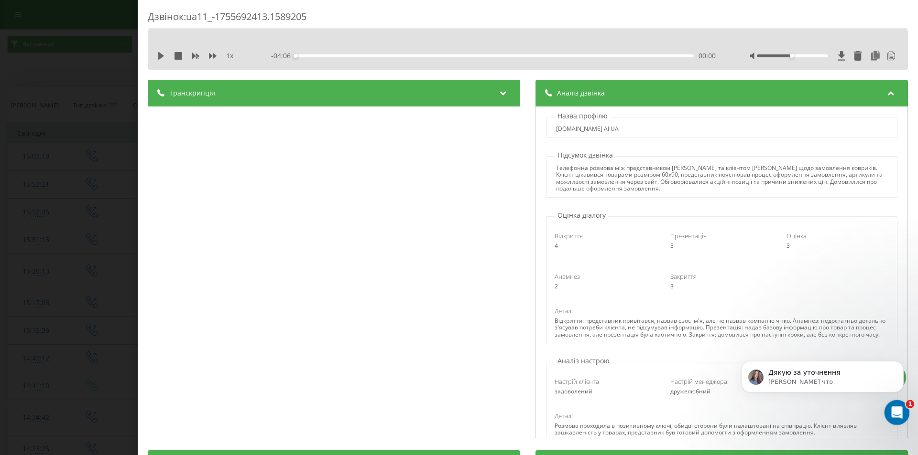
click at [898, 417] on icon "Открыть службу сообщений Intercom" at bounding box center [896, 412] width 16 height 16
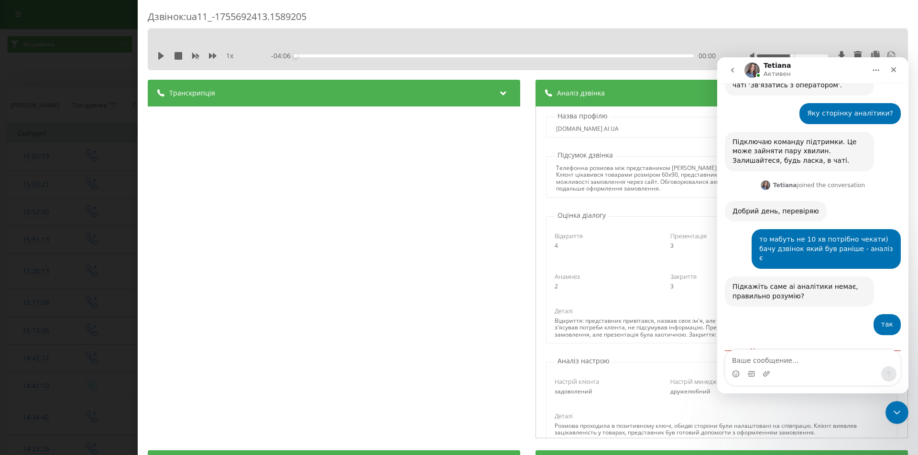
scroll to position [460, 0]
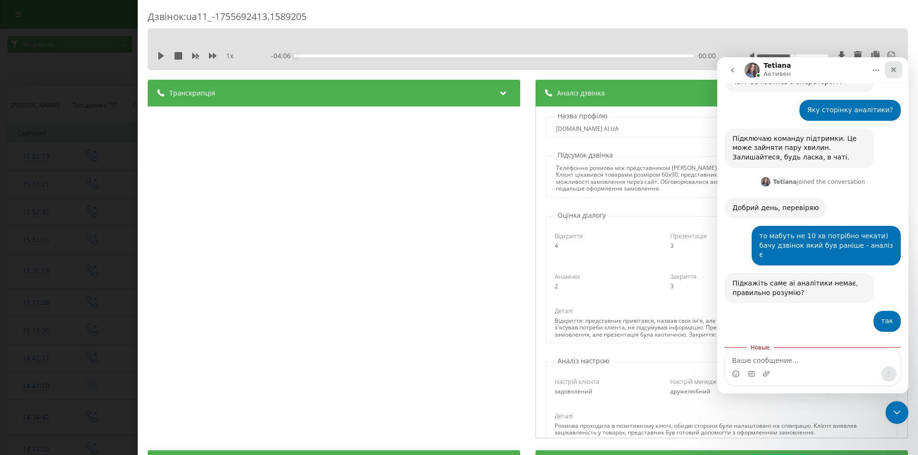
click at [889, 70] on icon "Закрыть" at bounding box center [893, 70] width 8 height 8
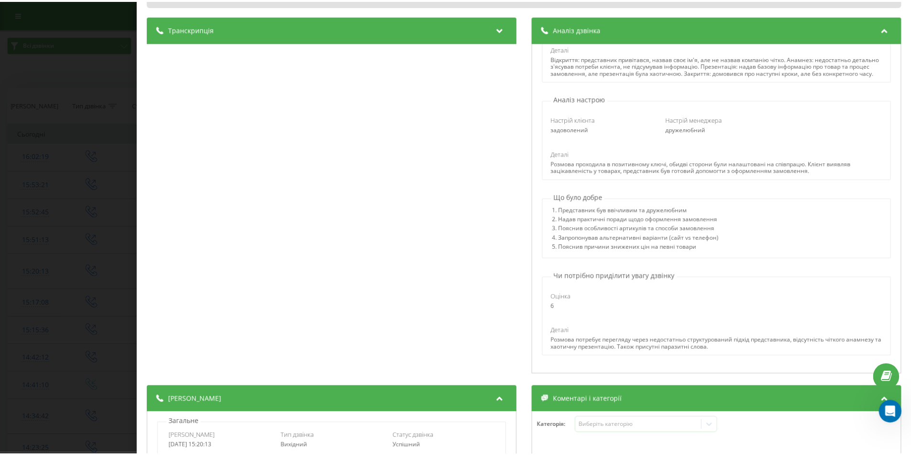
scroll to position [0, 0]
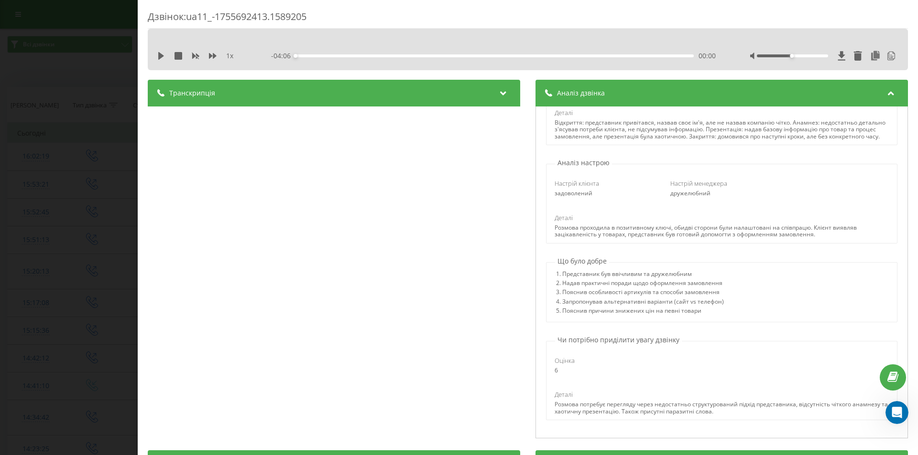
click at [11, 23] on div "Дзвінок : ua11_-1755692413.1589205 1 x - 04:06 00:00 00:00 Транскрипція 00:00 А…" at bounding box center [459, 227] width 918 height 455
